Goal: Find specific page/section: Find specific page/section

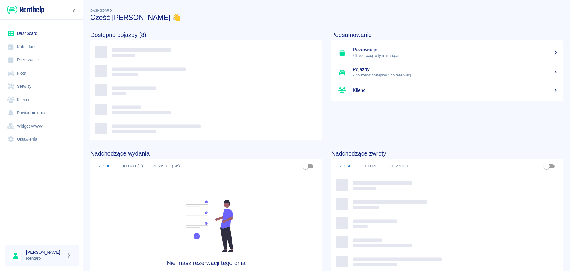
click at [24, 97] on link "Klienci" at bounding box center [42, 99] width 74 height 13
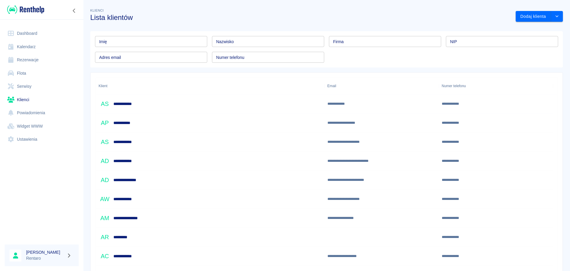
click at [163, 42] on input "Imię" at bounding box center [151, 41] width 112 height 11
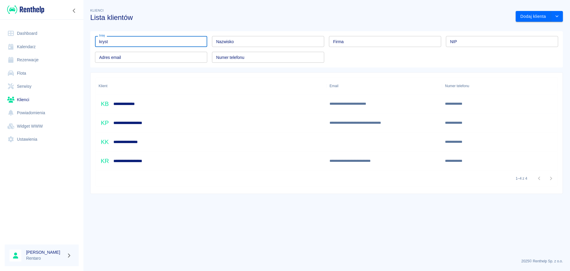
type input "kryst"
click at [160, 124] on div "**********" at bounding box center [211, 122] width 231 height 19
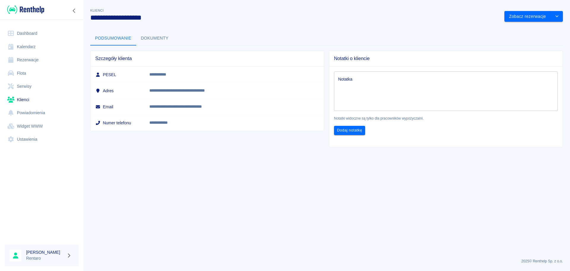
click at [141, 39] on button "Dokumenty" at bounding box center [154, 38] width 37 height 14
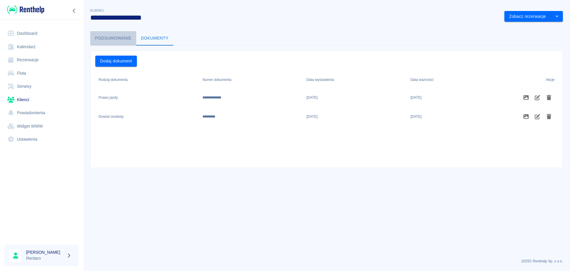
click at [121, 37] on button "Podsumowanie" at bounding box center [113, 38] width 46 height 14
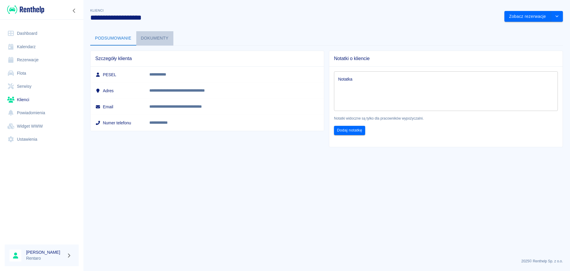
click at [160, 42] on button "Dokumenty" at bounding box center [154, 38] width 37 height 14
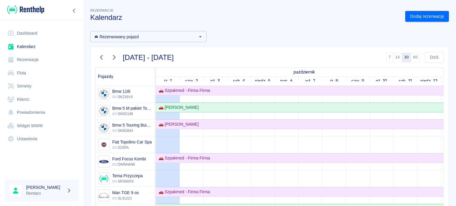
scroll to position [241, 0]
